Goal: Information Seeking & Learning: Learn about a topic

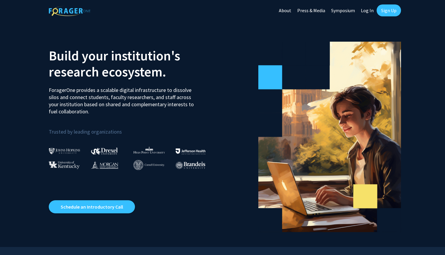
click at [369, 15] on link "Log In" at bounding box center [367, 10] width 19 height 21
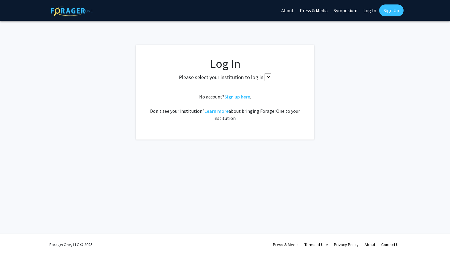
select select
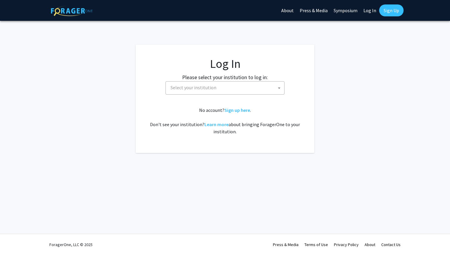
click at [265, 87] on span "Select your institution" at bounding box center [226, 87] width 116 height 12
type input "v"
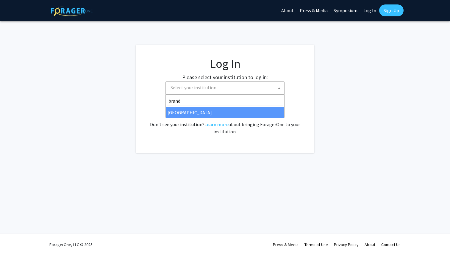
type input "brand"
select select "10"
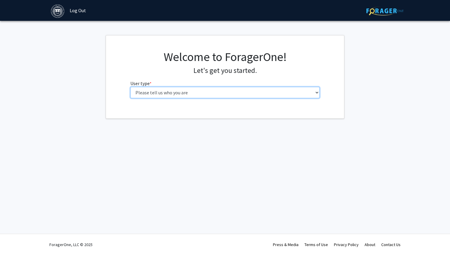
click at [206, 87] on select "Please tell us who you are Undergraduate Student Master's Student Doctoral Cand…" at bounding box center [224, 92] width 189 height 11
click at [260, 96] on select "Please tell us who you are Undergraduate Student Master's Student Doctoral Cand…" at bounding box center [224, 92] width 189 height 11
click at [182, 90] on select "Please tell us who you are Undergraduate Student Master's Student Doctoral Cand…" at bounding box center [224, 92] width 189 height 11
select select "1: undergrad"
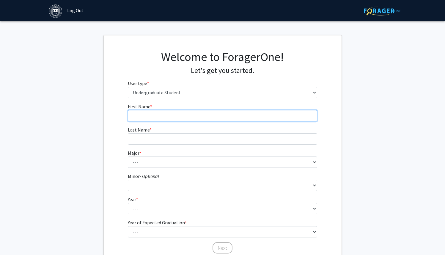
click at [211, 119] on input "First Name * required" at bounding box center [222, 115] width 189 height 11
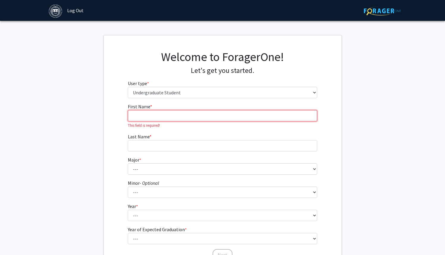
click at [156, 113] on input "First Name * required" at bounding box center [222, 115] width 189 height 11
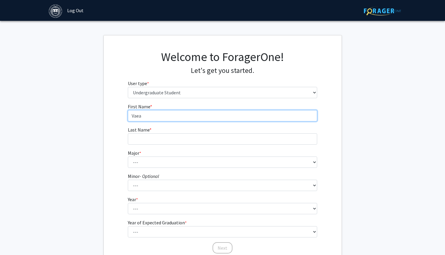
type input "Vaea"
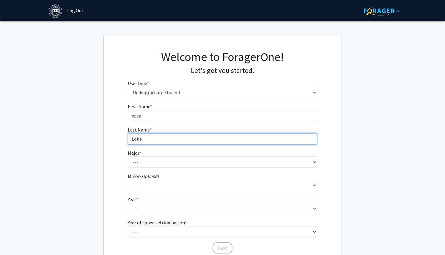
type input "Lohe"
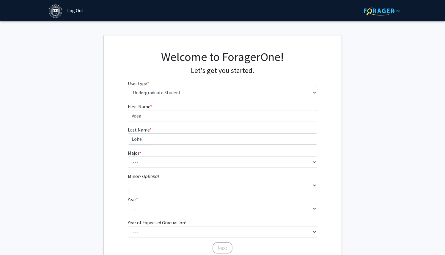
click at [153, 170] on form "First Name * required Vaea Last Name * required Lohe Major * required --- Afric…" at bounding box center [222, 175] width 189 height 145
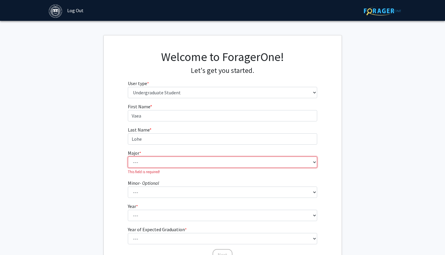
click at [153, 164] on select "--- African and African American Studies American Studies Anthropology Applied …" at bounding box center [222, 161] width 189 height 11
select select "16: 582"
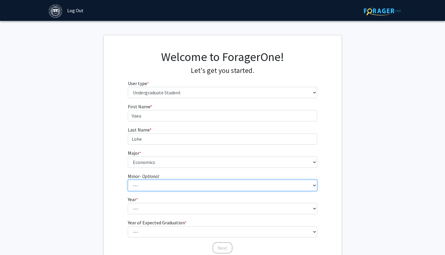
click at [157, 187] on select "--- African and African American Studies Anthropology Arabic Language, Literatu…" at bounding box center [222, 185] width 189 height 11
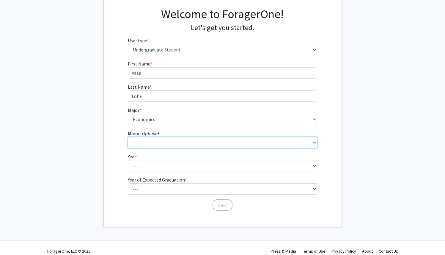
scroll to position [46, 0]
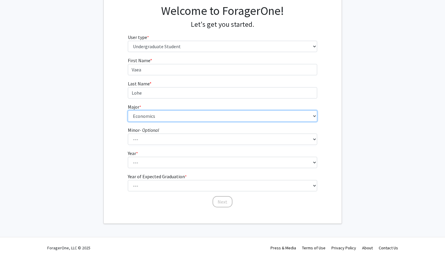
click at [155, 120] on select "--- African and African American Studies American Studies Anthropology Applied …" at bounding box center [222, 115] width 189 height 11
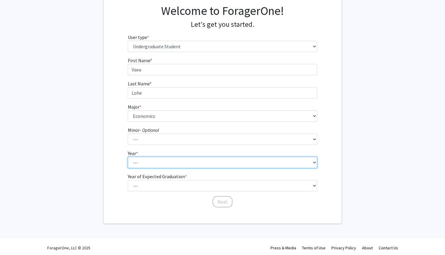
click at [155, 164] on select "--- First-year Sophomore Junior Senior Postbaccalaureate Certificate" at bounding box center [222, 162] width 189 height 11
select select "3: junior"
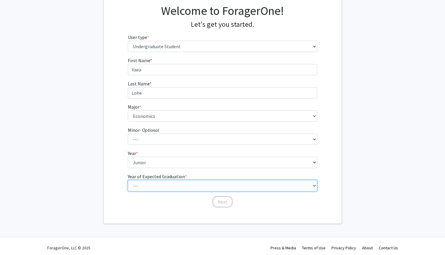
click at [150, 184] on select "--- 2025 2026 2027 2028 2029 2030 2031 2032 2033 2034" at bounding box center [222, 185] width 189 height 11
select select "3: 2027"
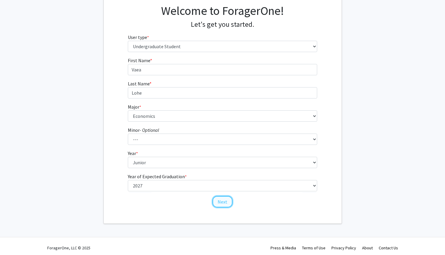
click at [218, 200] on button "Next" at bounding box center [223, 201] width 20 height 11
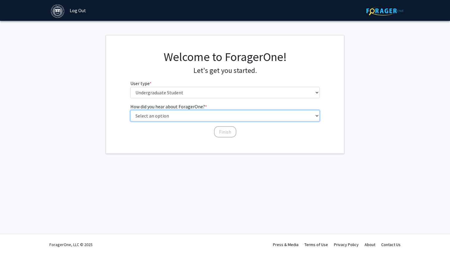
click at [199, 116] on select "Select an option Peer/student recommendation Faculty/staff recommendation Unive…" at bounding box center [224, 115] width 189 height 11
select select "3: university_website"
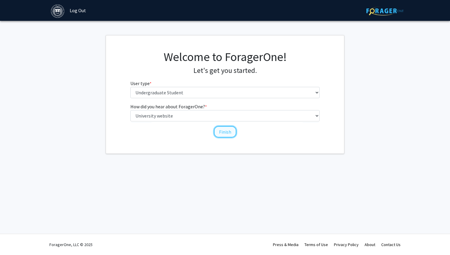
click at [215, 133] on button "Finish" at bounding box center [225, 131] width 22 height 11
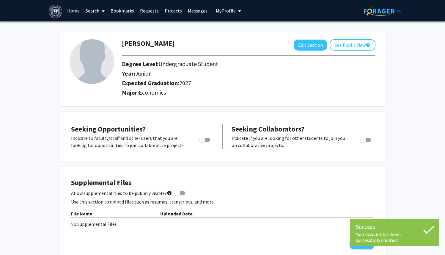
click at [210, 139] on span "Toggle" at bounding box center [204, 140] width 11 height 4
click at [202, 142] on input "Are you actively seeking opportunities?" at bounding box center [202, 142] width 0 height 0
checkbox input "true"
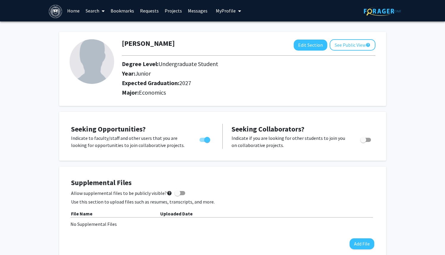
click at [75, 11] on link "Home" at bounding box center [73, 10] width 18 height 21
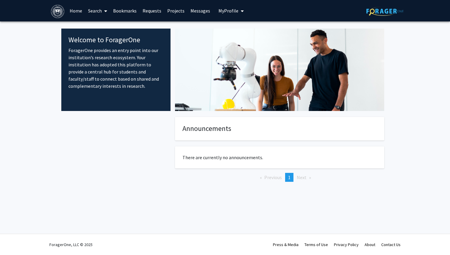
click at [104, 10] on icon at bounding box center [105, 11] width 3 height 5
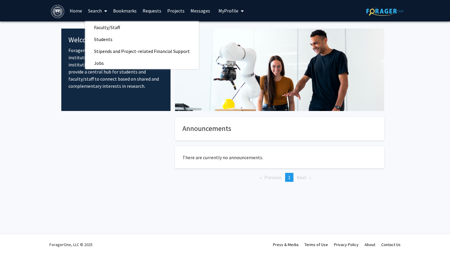
click at [151, 11] on link "Requests" at bounding box center [151, 10] width 25 height 21
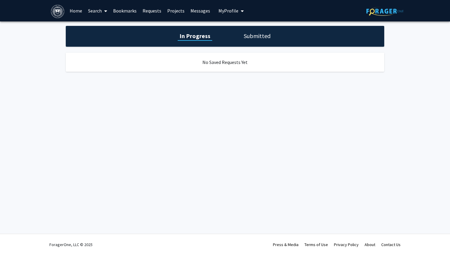
click at [172, 12] on link "Projects" at bounding box center [175, 10] width 23 height 21
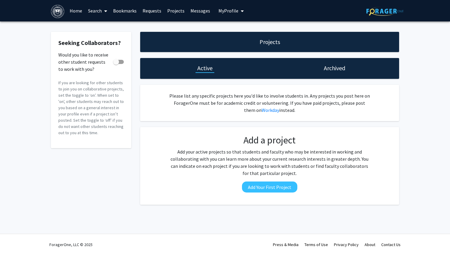
click at [104, 12] on span at bounding box center [104, 11] width 5 height 21
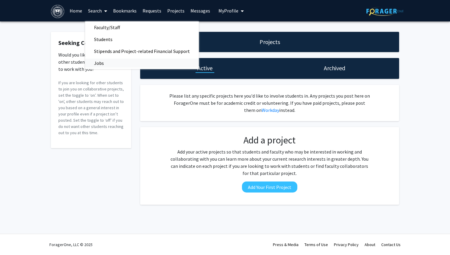
click at [118, 62] on link "Jobs" at bounding box center [142, 63] width 114 height 9
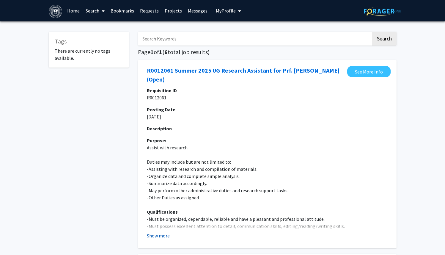
click at [160, 232] on button "Show more" at bounding box center [158, 235] width 23 height 7
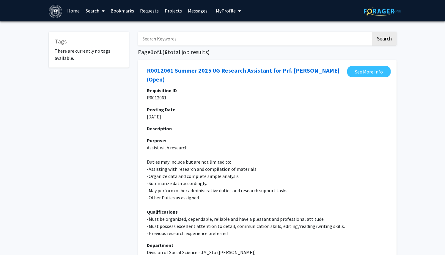
click at [120, 16] on link "Bookmarks" at bounding box center [122, 10] width 29 height 21
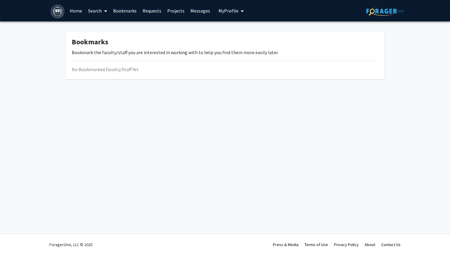
click at [101, 7] on link "Search" at bounding box center [97, 10] width 25 height 21
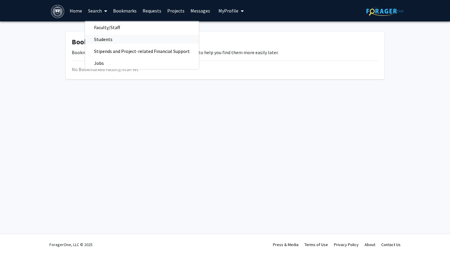
click at [110, 39] on span "Students" at bounding box center [103, 39] width 36 height 12
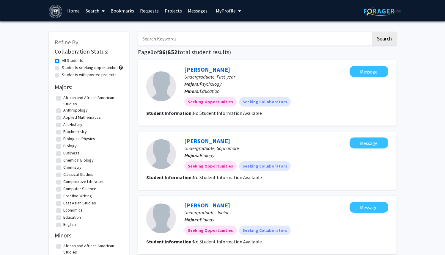
click at [98, 12] on link "Search" at bounding box center [95, 10] width 25 height 21
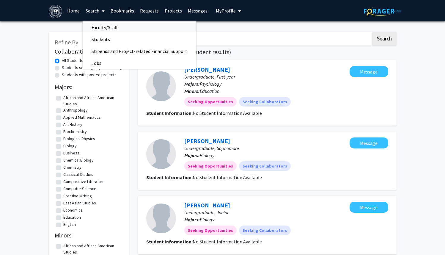
click at [83, 25] on span "Faculty/Staff" at bounding box center [105, 27] width 44 height 12
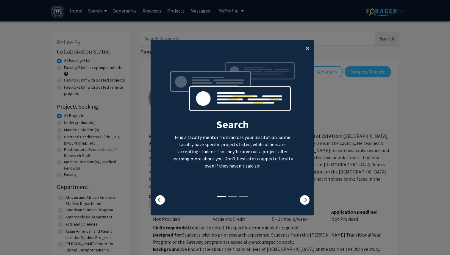
click at [308, 48] on button "×" at bounding box center [307, 48] width 13 height 17
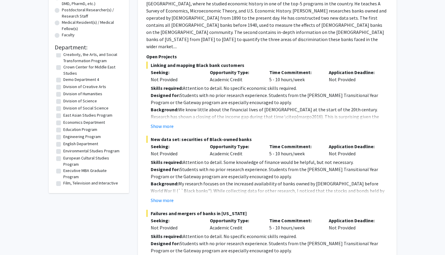
scroll to position [221, 0]
click at [63, 118] on label "Economics Department" at bounding box center [84, 121] width 42 height 6
click at [63, 118] on input "Economics Department" at bounding box center [65, 120] width 4 height 4
checkbox input "true"
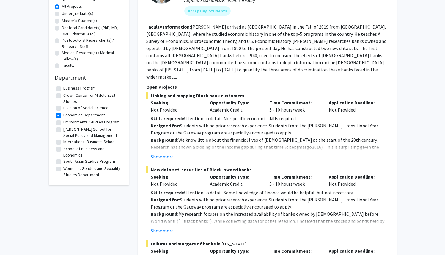
scroll to position [105, 0]
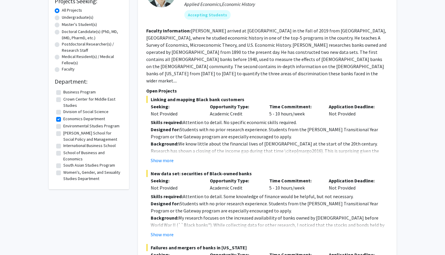
click at [63, 133] on label "Heller School for Social Policy and Management" at bounding box center [92, 136] width 58 height 12
click at [63, 133] on input "Heller School for Social Policy and Management" at bounding box center [65, 132] width 4 height 4
checkbox input "true"
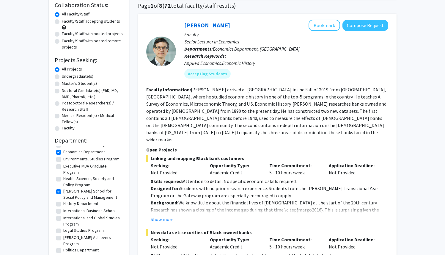
scroll to position [91, 0]
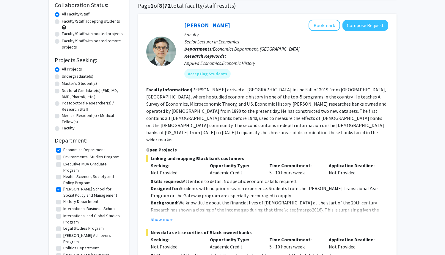
click at [63, 213] on label "International and Global Studies Program" at bounding box center [92, 219] width 58 height 12
click at [63, 213] on input "International and Global Studies Program" at bounding box center [65, 215] width 4 height 4
checkbox input "true"
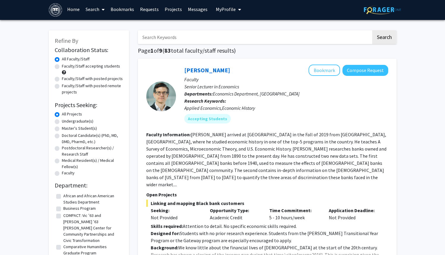
scroll to position [2, 0]
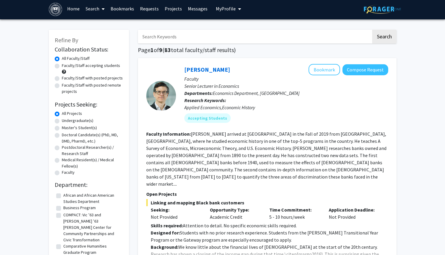
click at [62, 122] on label "Undergraduate(s)" at bounding box center [78, 120] width 32 height 6
click at [62, 121] on input "Undergraduate(s)" at bounding box center [64, 119] width 4 height 4
radio input "true"
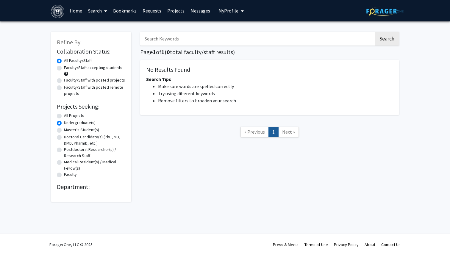
click at [64, 117] on label "All Projects" at bounding box center [74, 115] width 20 height 6
click at [64, 116] on input "All Projects" at bounding box center [66, 114] width 4 height 4
radio input "true"
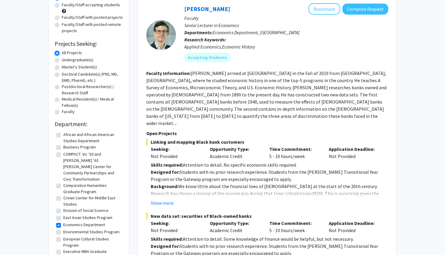
scroll to position [64, 0]
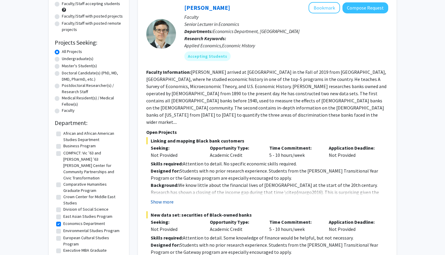
click at [168, 198] on button "Show more" at bounding box center [162, 201] width 23 height 7
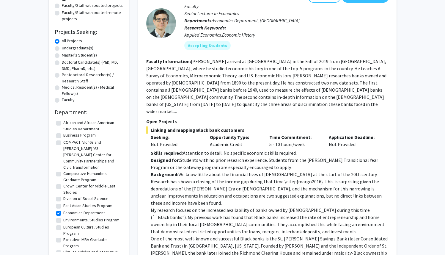
scroll to position [13, 0]
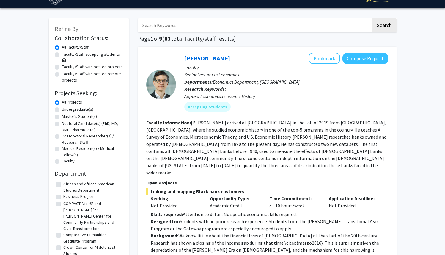
click at [62, 108] on label "Undergraduate(s)" at bounding box center [78, 109] width 32 height 6
click at [62, 108] on input "Undergraduate(s)" at bounding box center [64, 108] width 4 height 4
radio input "true"
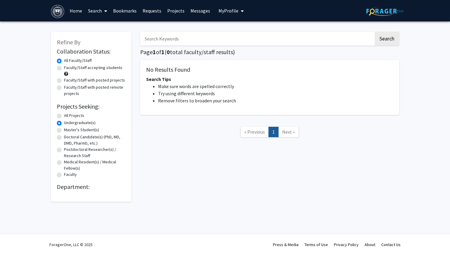
click at [64, 116] on label "All Projects" at bounding box center [74, 115] width 20 height 6
click at [64, 116] on input "All Projects" at bounding box center [66, 114] width 4 height 4
radio input "true"
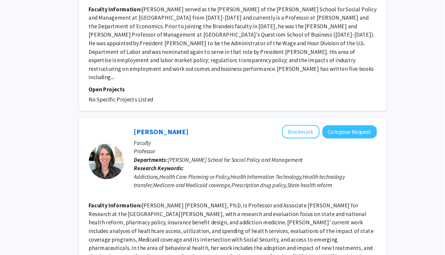
scroll to position [1860, 0]
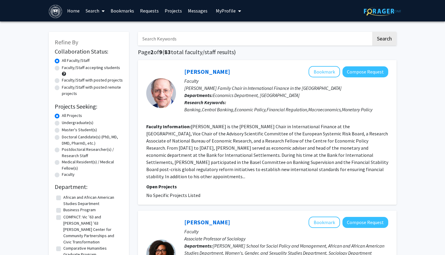
click at [62, 68] on label "Faculty/Staff accepting students" at bounding box center [91, 68] width 58 height 6
click at [62, 68] on input "Faculty/Staff accepting students" at bounding box center [64, 67] width 4 height 4
radio input "true"
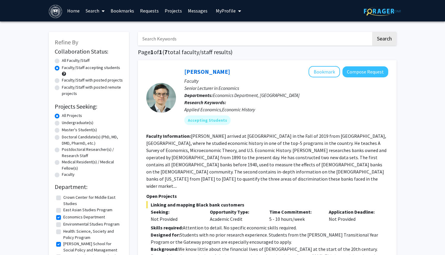
click at [62, 80] on label "Faculty/Staff with posted projects" at bounding box center [92, 80] width 61 height 6
click at [62, 80] on input "Faculty/Staff with posted projects" at bounding box center [64, 79] width 4 height 4
radio input "true"
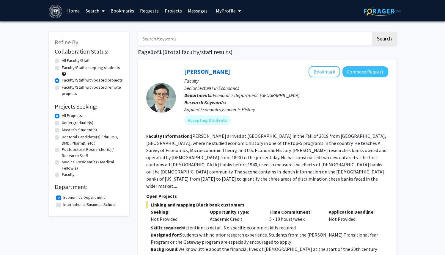
click at [63, 197] on label "Economics Department" at bounding box center [84, 197] width 42 height 6
click at [63, 197] on input "Economics Department" at bounding box center [65, 196] width 4 height 4
checkbox input "false"
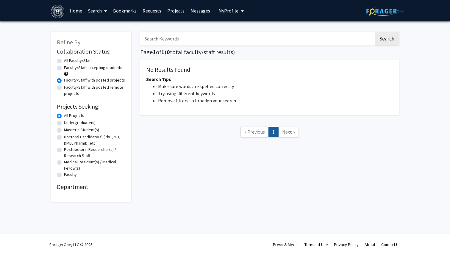
click at [77, 190] on h2 "Department:" at bounding box center [91, 186] width 68 height 7
click at [77, 195] on fg-checkbox-list at bounding box center [91, 194] width 68 height 3
click at [104, 10] on span at bounding box center [104, 11] width 5 height 21
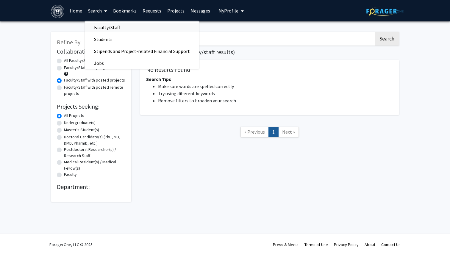
click at [103, 29] on span "Faculty/Staff" at bounding box center [107, 27] width 44 height 12
radio input "true"
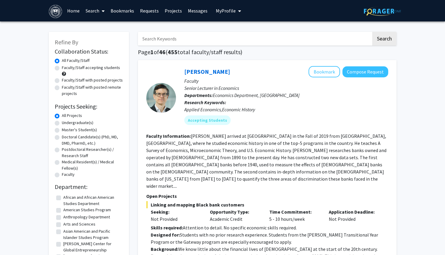
click at [62, 80] on label "Faculty/Staff with posted projects" at bounding box center [92, 80] width 61 height 6
click at [62, 80] on input "Faculty/Staff with posted projects" at bounding box center [64, 79] width 4 height 4
radio input "true"
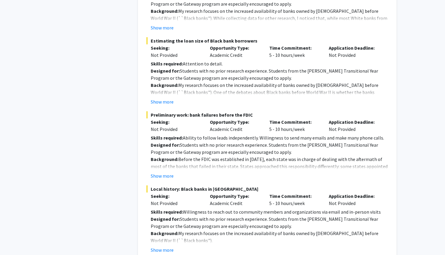
scroll to position [386, 0]
click at [159, 173] on fg-project-list "Linking and mapping Black bank customers Seeking: Not Provided Opportunity Type…" at bounding box center [267, 34] width 242 height 438
click at [159, 172] on button "Show more" at bounding box center [162, 175] width 23 height 7
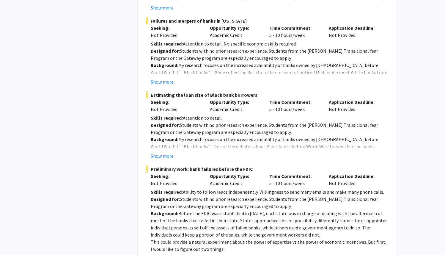
scroll to position [329, 0]
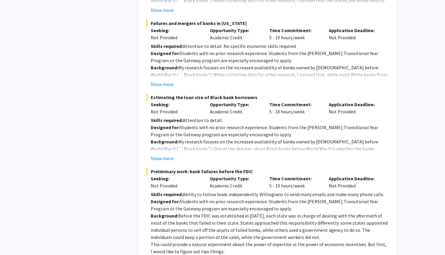
copy span "Preliminary work: bank failures before the FDIC"
drag, startPoint x: 150, startPoint y: 164, endPoint x: 267, endPoint y: 166, distance: 116.6
click at [267, 168] on span "Preliminary work: bank failures before the FDIC" at bounding box center [267, 171] width 242 height 7
click at [164, 81] on button "Show more" at bounding box center [162, 84] width 23 height 7
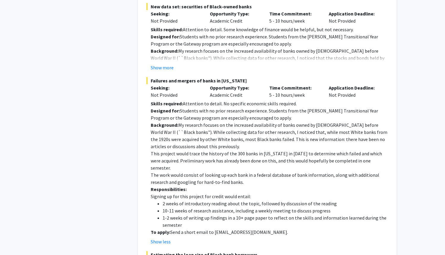
scroll to position [273, 0]
